Goal: Check status

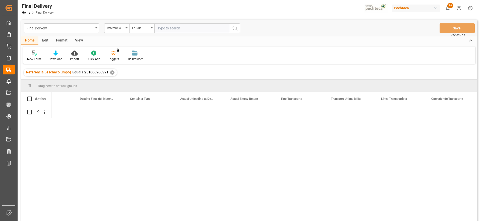
click at [112, 73] on div "✕" at bounding box center [112, 72] width 4 height 4
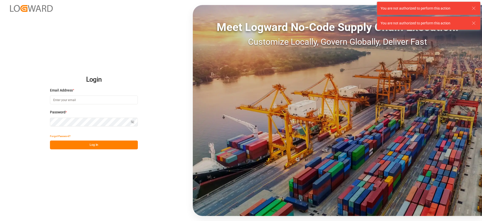
type input "[EMAIL_ADDRESS][DOMAIN_NAME]"
click at [89, 142] on button "Log In" at bounding box center [94, 144] width 88 height 9
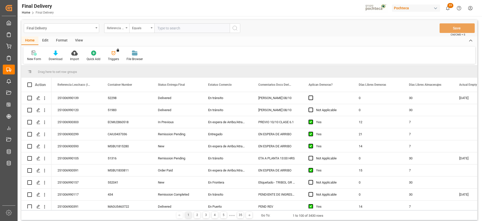
click at [118, 29] on div "Referencia Leschaco (Impo)" at bounding box center [115, 28] width 17 height 6
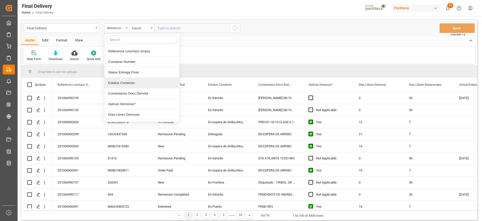
click at [193, 67] on div "Drag here to set row groups" at bounding box center [249, 72] width 456 height 12
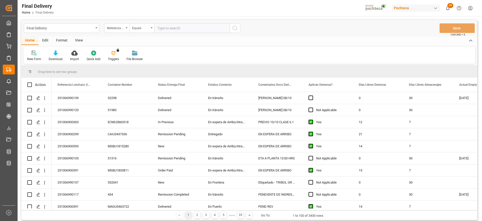
click at [63, 38] on div "Format" at bounding box center [61, 40] width 19 height 9
click at [79, 42] on div "View" at bounding box center [78, 40] width 15 height 9
click at [56, 58] on div "Standard Templates" at bounding box center [56, 59] width 25 height 5
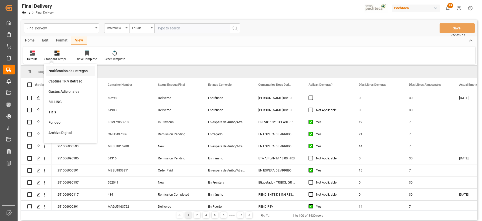
click at [67, 73] on div "Notificación de Entregas" at bounding box center [70, 70] width 44 height 5
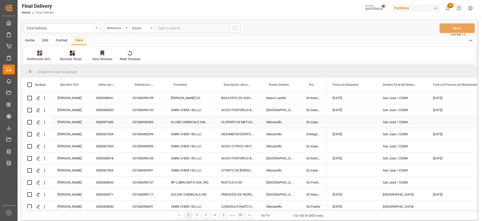
click at [283, 119] on div "Manzanillo" at bounding box center [280, 122] width 40 height 12
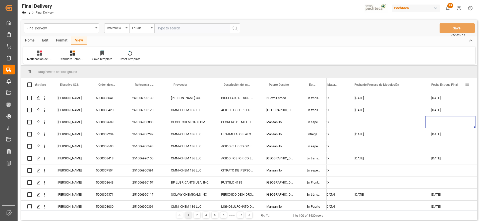
click at [467, 83] on span at bounding box center [467, 84] width 5 height 5
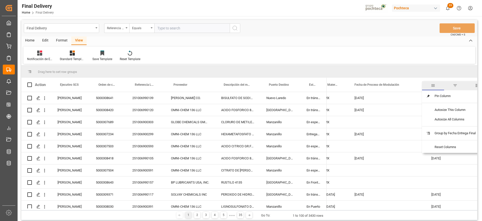
click at [458, 84] on span "filter" at bounding box center [455, 85] width 5 height 5
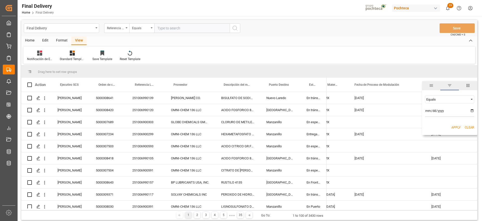
click at [471, 110] on input "date" at bounding box center [449, 112] width 49 height 10
type input "2025-10-10"
click at [455, 128] on button "Apply" at bounding box center [455, 127] width 9 height 5
